Goal: Use online tool/utility: Use online tool/utility

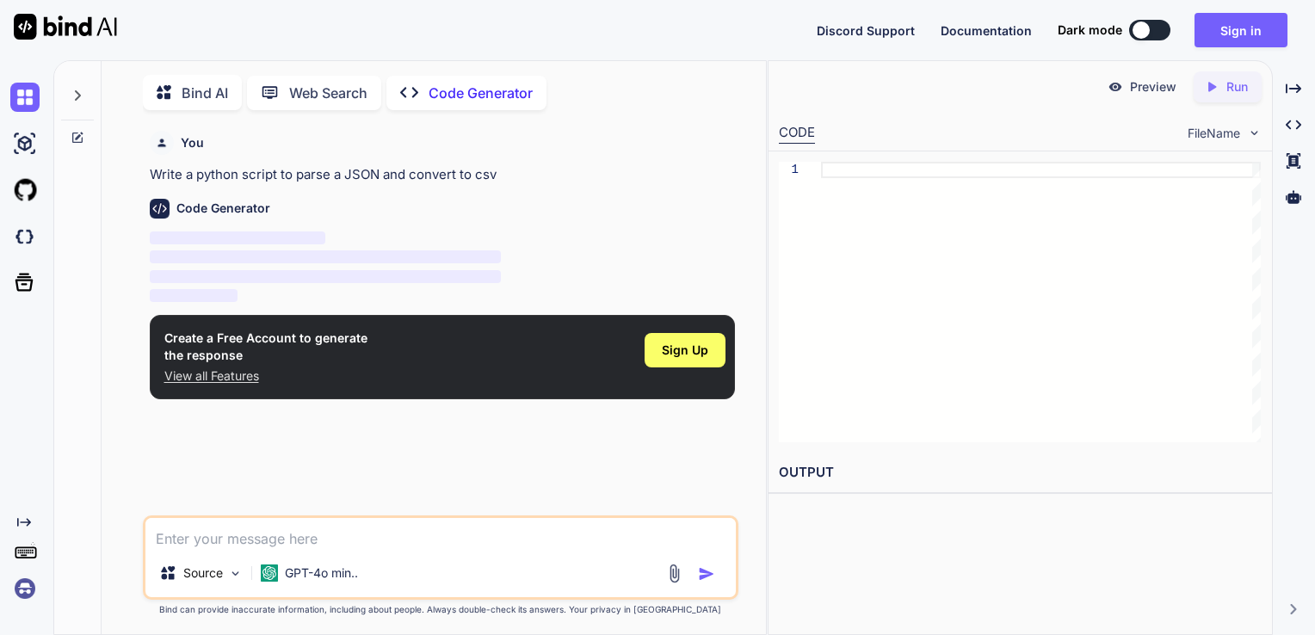
scroll to position [6, 0]
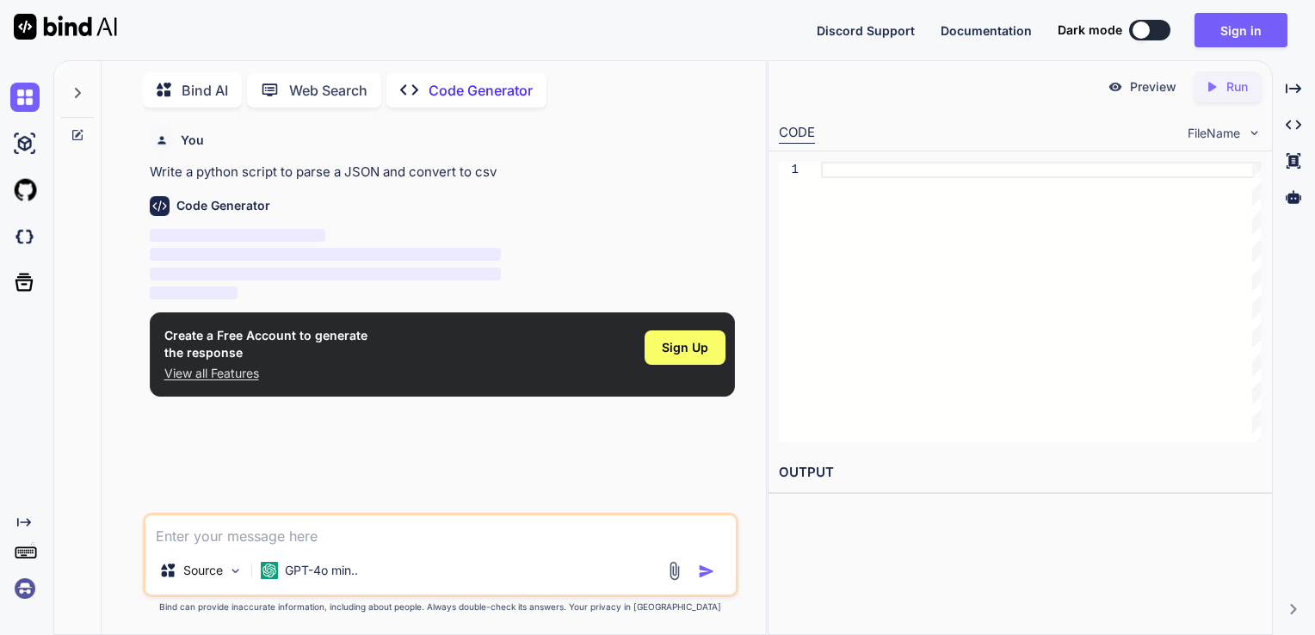
click at [188, 81] on p "Bind AI" at bounding box center [205, 90] width 46 height 21
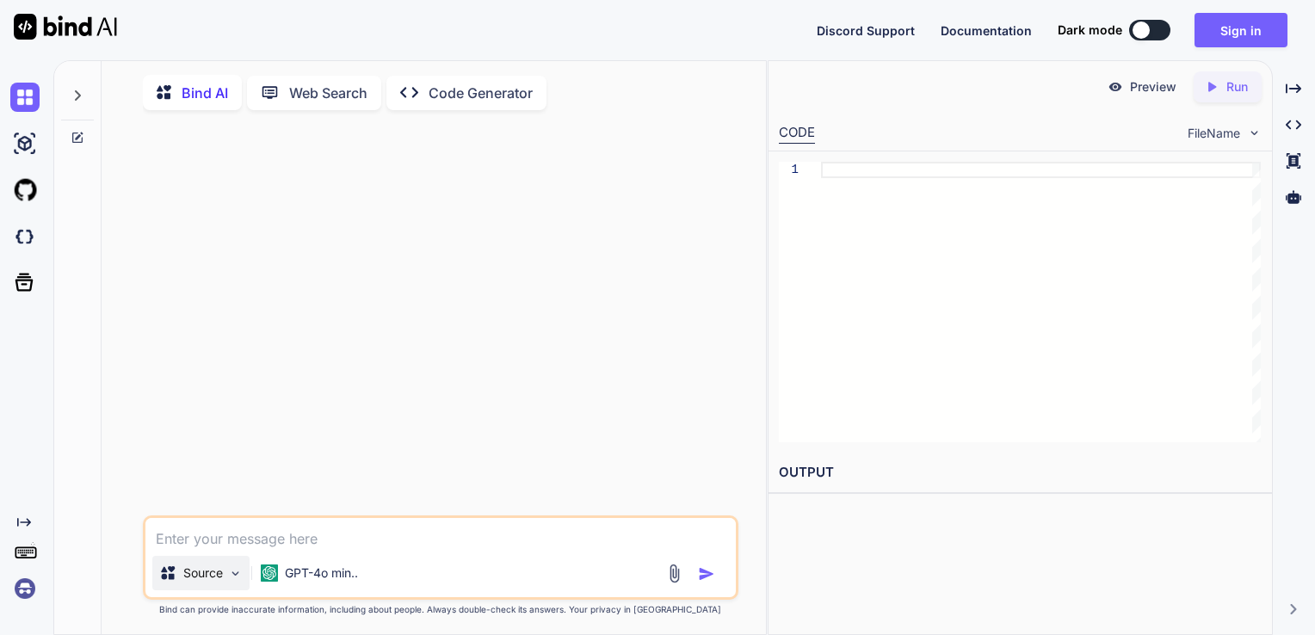
click at [241, 581] on img at bounding box center [235, 573] width 15 height 15
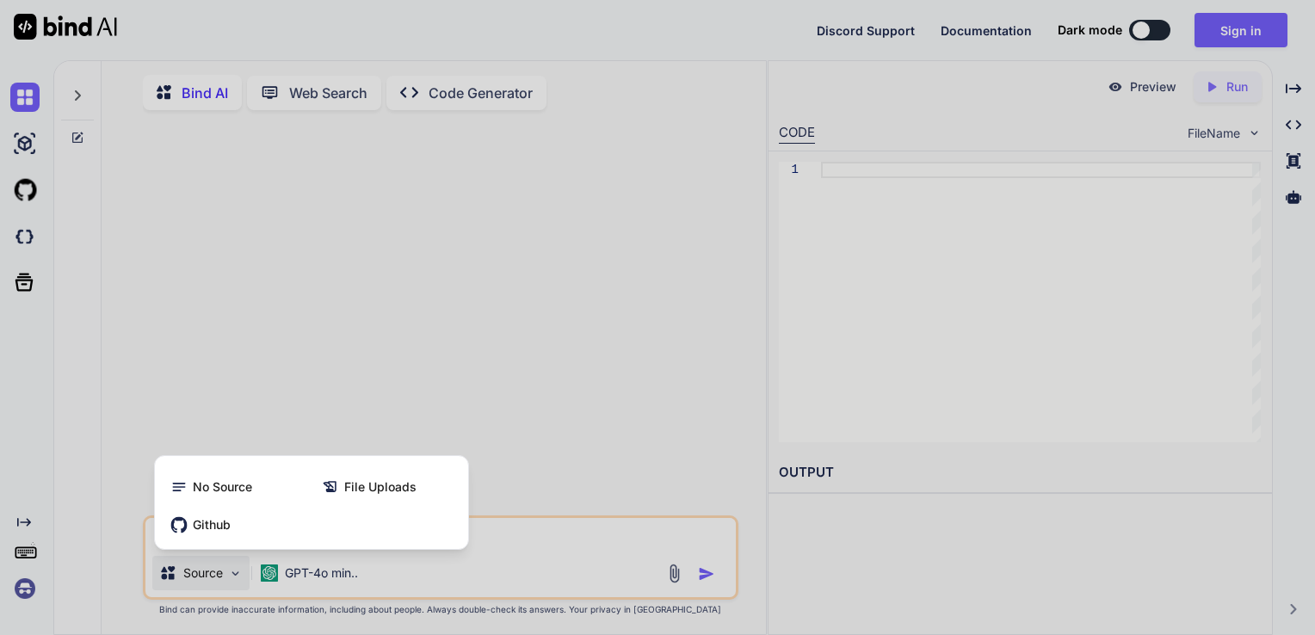
click at [234, 582] on div at bounding box center [657, 317] width 1315 height 635
type textarea "x"
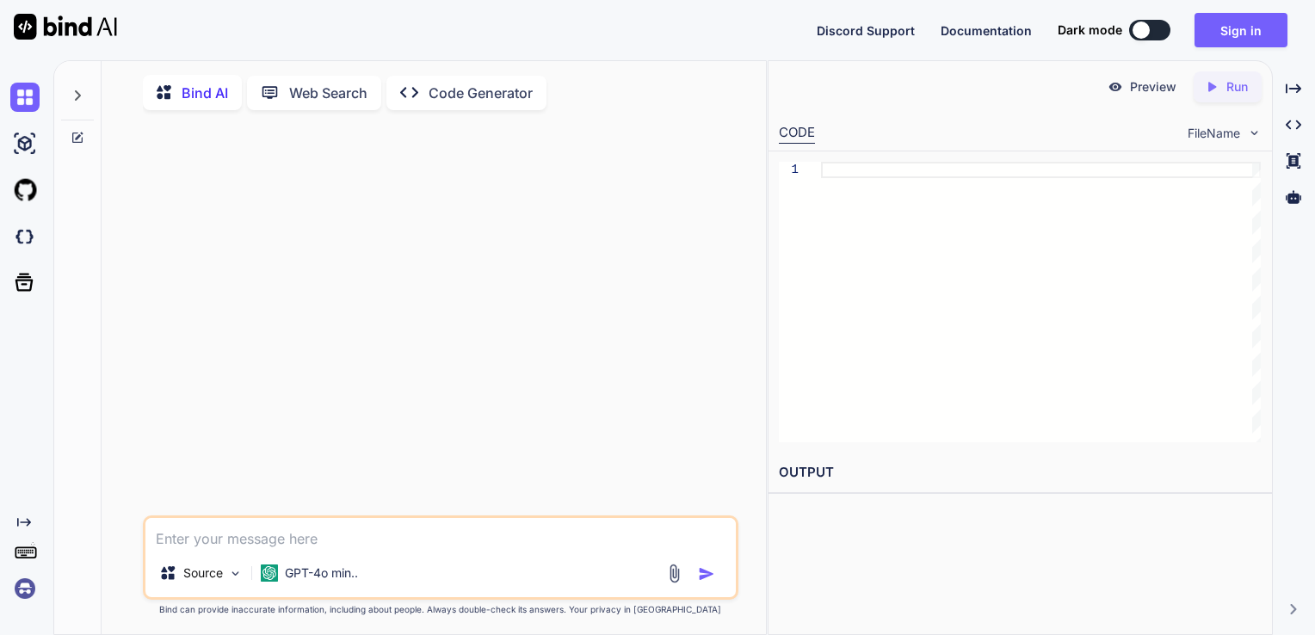
click at [309, 539] on textarea at bounding box center [440, 533] width 591 height 31
type textarea "make a password generator for windows notepad. Must work as a .bat file"
click at [708, 579] on img "button" at bounding box center [706, 573] width 17 height 17
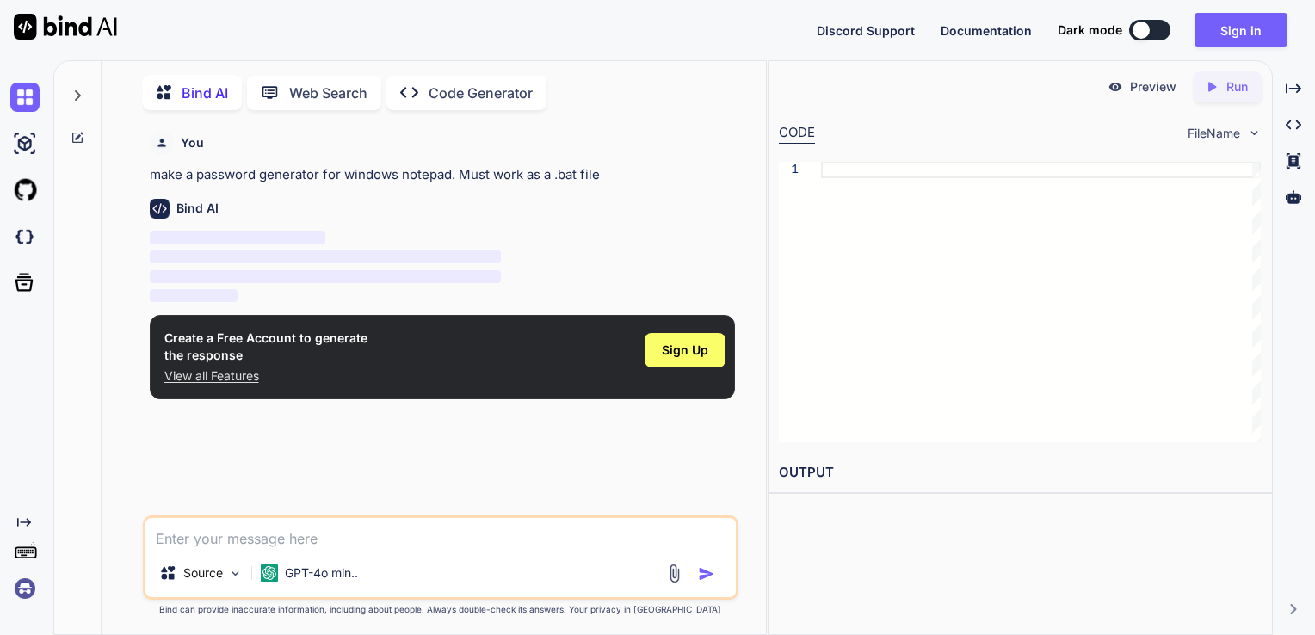
scroll to position [6, 0]
